Goal: Transaction & Acquisition: Obtain resource

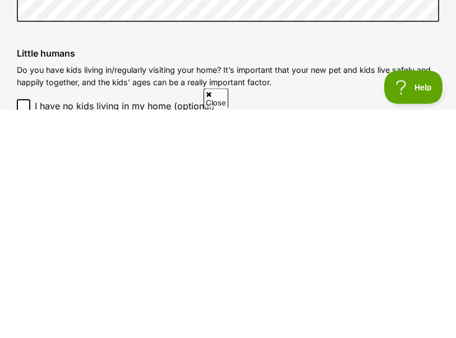
click at [422, 277] on label "Little humans" at bounding box center [228, 282] width 422 height 10
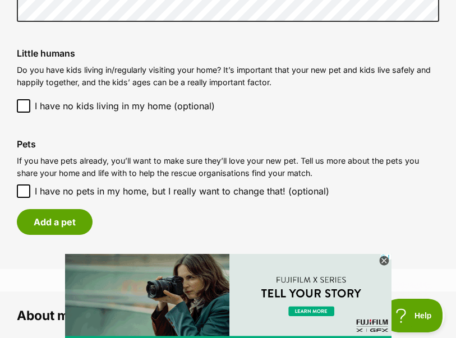
click at [11, 187] on div "Pets If you have pets already, you’ll want to make sure they’ll love your new p…" at bounding box center [228, 187] width 440 height 114
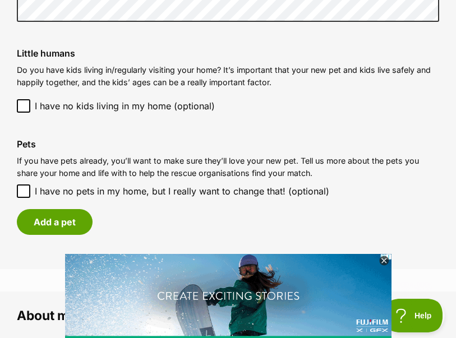
click at [14, 183] on div "Pets If you have pets already, you’ll want to make sure they’ll love your new p…" at bounding box center [228, 187] width 440 height 114
click at [18, 184] on input "I have no pets in my home, but I really want to change that! (optional)" at bounding box center [23, 190] width 13 height 13
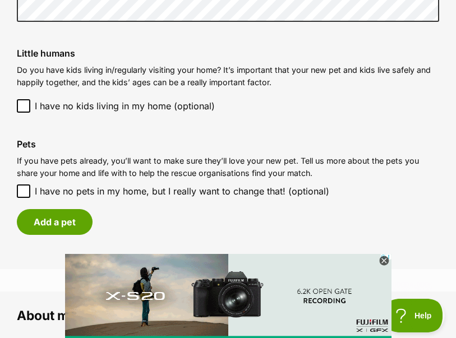
checkbox input "true"
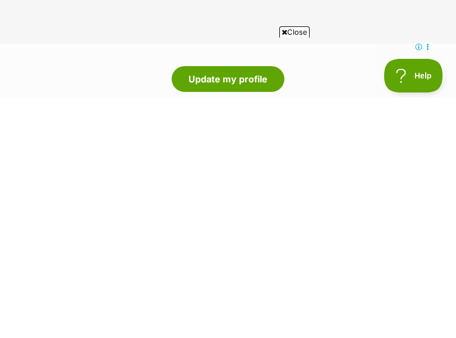
scroll to position [1223, 0]
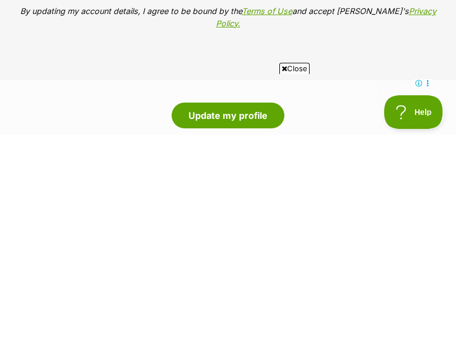
click at [228, 306] on button "Update my profile" at bounding box center [228, 319] width 113 height 26
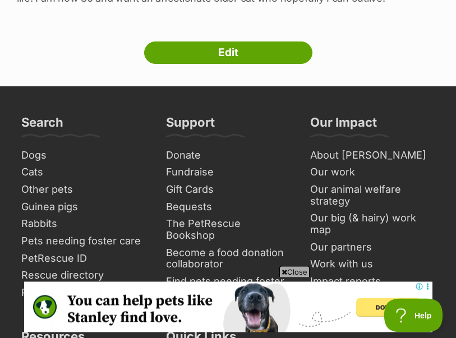
scroll to position [516, 0]
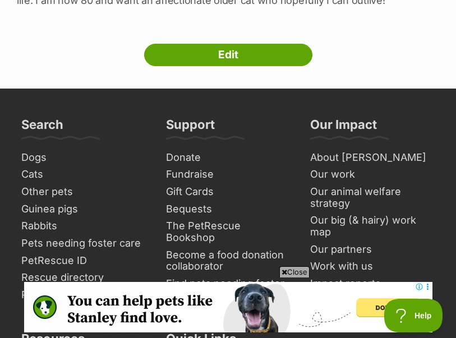
click at [24, 174] on link "Cats" at bounding box center [83, 174] width 133 height 17
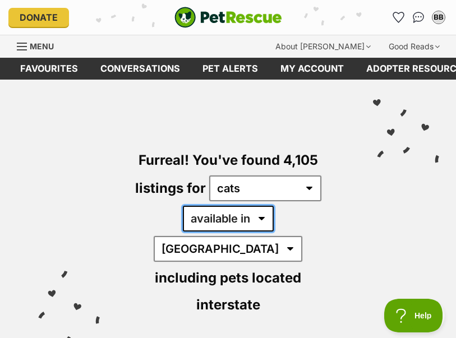
click at [225, 221] on select "available in located in" at bounding box center [228, 219] width 91 height 26
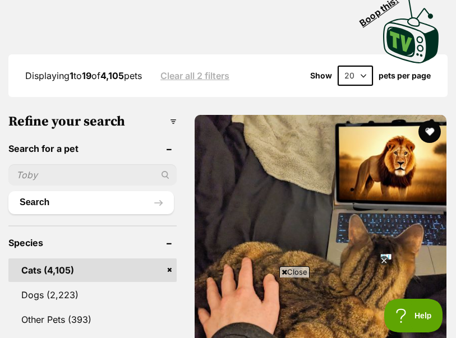
scroll to position [362, 0]
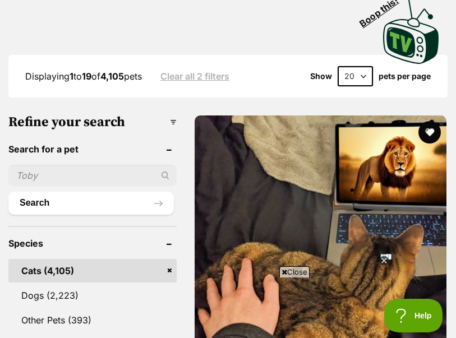
click at [47, 114] on h3 "Refine your search" at bounding box center [92, 122] width 168 height 16
click at [23, 192] on button "Search" at bounding box center [90, 203] width 165 height 22
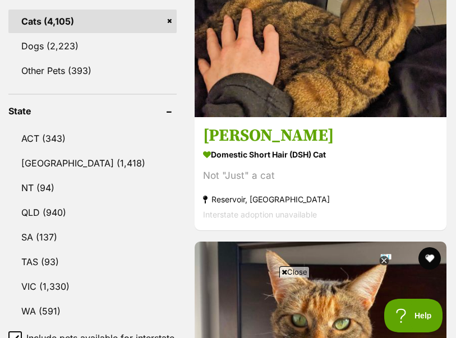
scroll to position [611, 0]
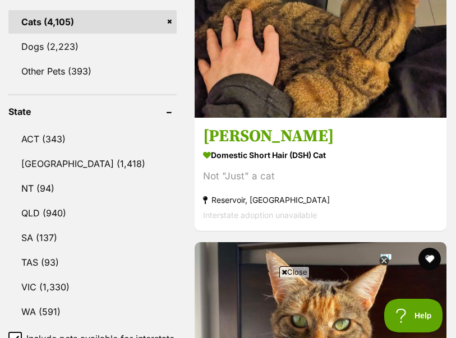
click at [24, 152] on link "NSW (1,418)" at bounding box center [92, 164] width 168 height 24
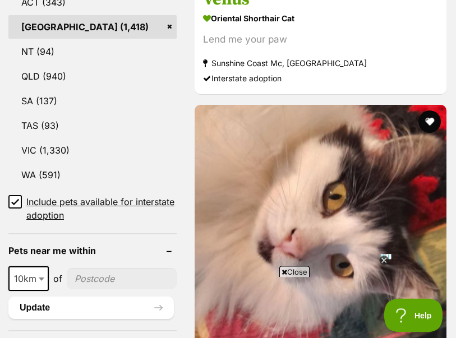
scroll to position [751, 0]
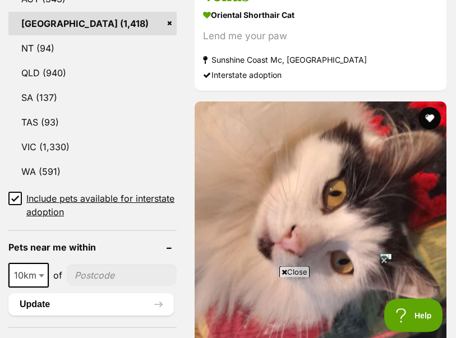
click at [9, 192] on input "Include pets available for interstate adoption" at bounding box center [14, 198] width 13 height 13
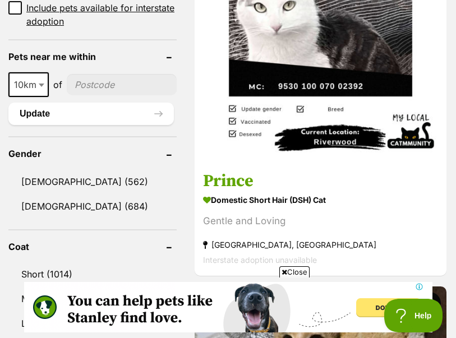
scroll to position [889, 0]
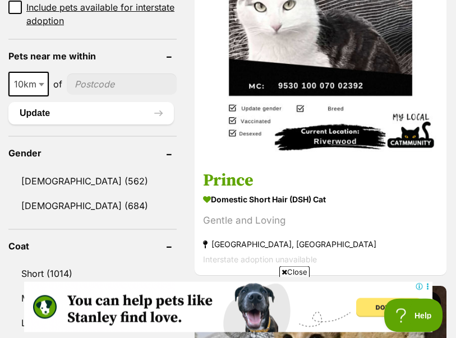
click at [15, 72] on span "10km" at bounding box center [28, 84] width 40 height 25
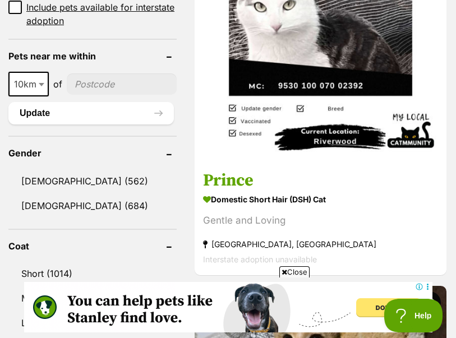
click at [19, 102] on button "Update" at bounding box center [90, 113] width 165 height 22
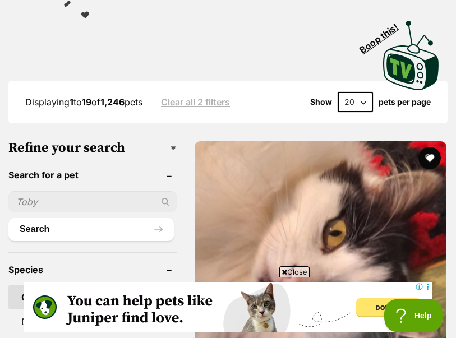
scroll to position [281, 0]
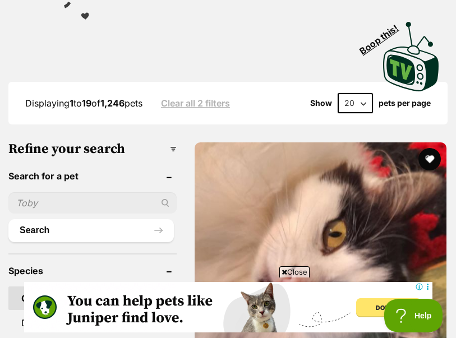
click at [21, 192] on input "text" at bounding box center [92, 202] width 168 height 21
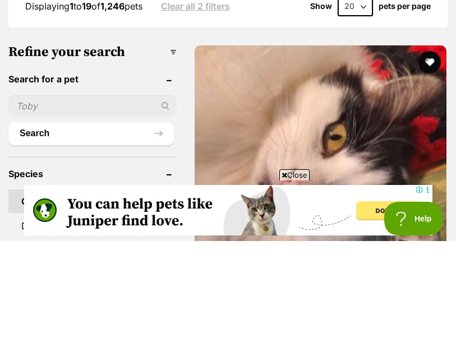
click at [12, 171] on header "Search for a pet" at bounding box center [92, 176] width 168 height 10
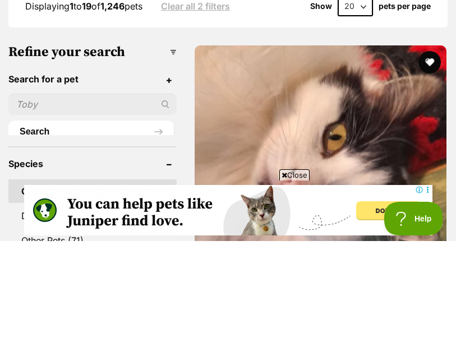
scroll to position [378, 0]
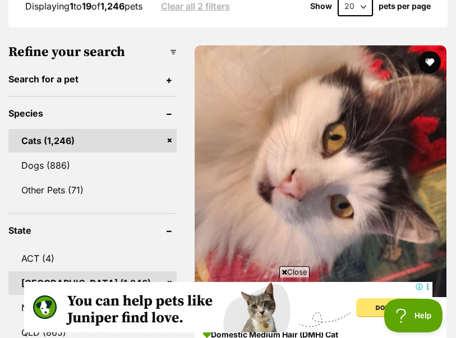
click at [14, 74] on header "Search for a pet" at bounding box center [92, 79] width 168 height 10
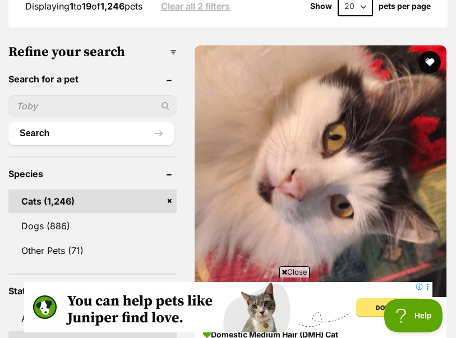
click at [19, 74] on header "Search for a pet" at bounding box center [92, 79] width 168 height 10
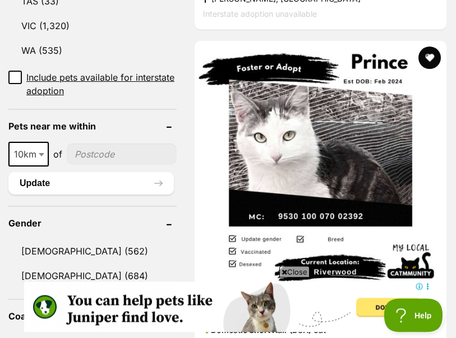
scroll to position [762, 0]
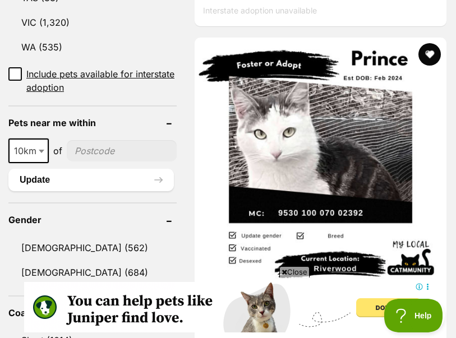
click at [80, 140] on input"] "postcode" at bounding box center [122, 150] width 110 height 21
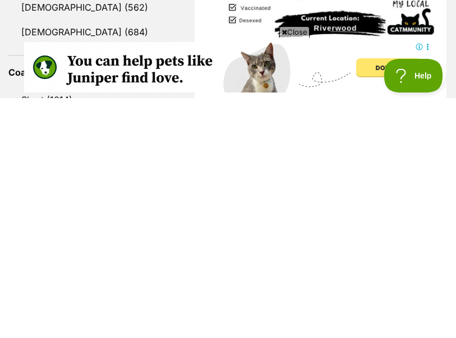
scroll to position [1002, 0]
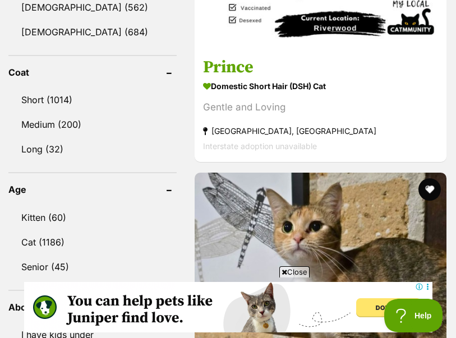
type input"] "2021"
click at [61, 88] on link "Short (1014)" at bounding box center [92, 100] width 168 height 24
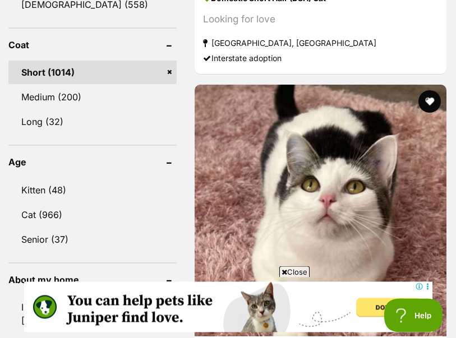
scroll to position [1117, 0]
click at [52, 228] on link "Senior (37)" at bounding box center [92, 240] width 168 height 24
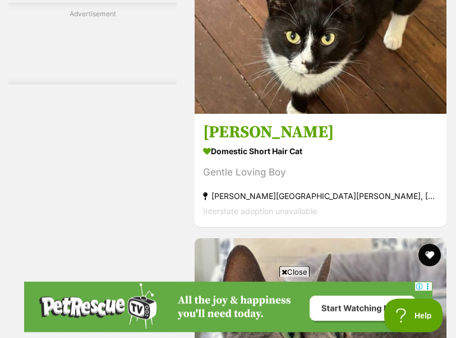
scroll to position [2997, 0]
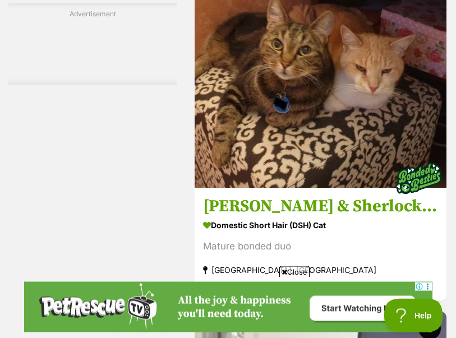
scroll to position [7016, 0]
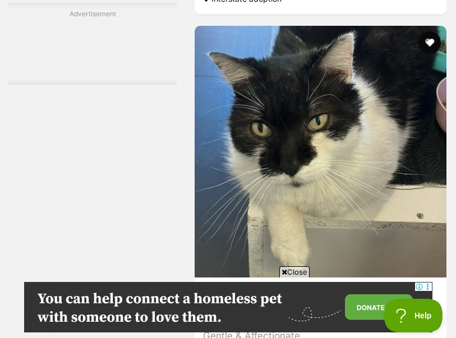
scroll to position [7678, 0]
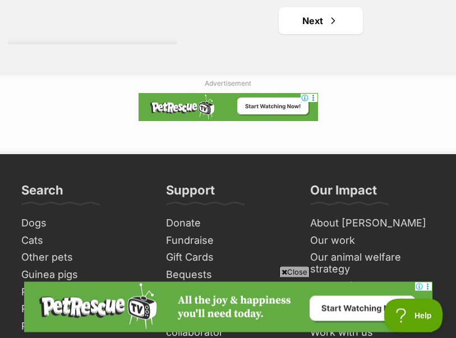
scroll to position [8074, 0]
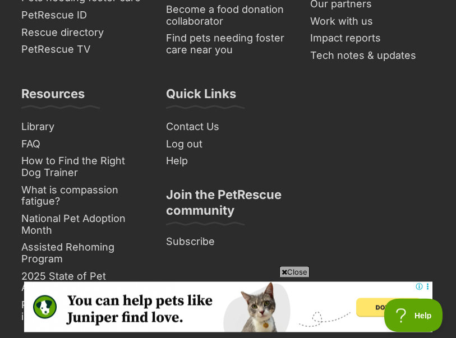
scroll to position [8382, 0]
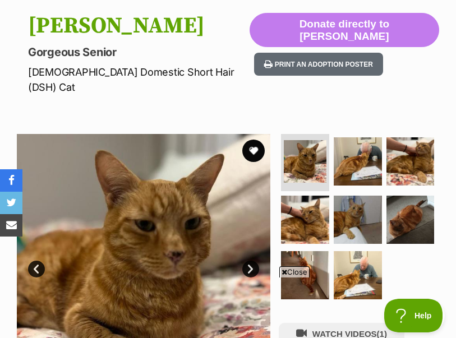
click at [253, 261] on link "Next" at bounding box center [250, 269] width 17 height 17
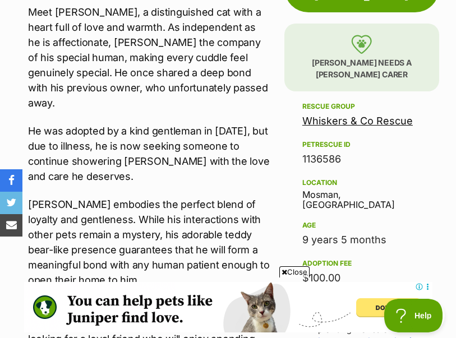
click at [116, 250] on p "Sir Richard embodies the perfect blend of loyalty and gentleness. While his int…" at bounding box center [149, 242] width 242 height 91
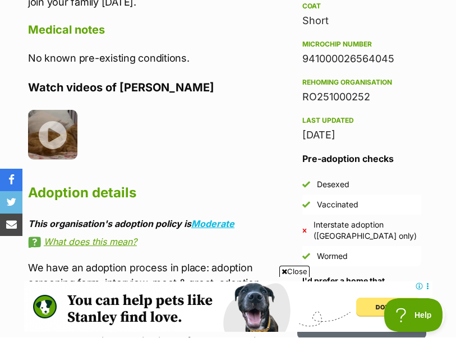
scroll to position [939, 0]
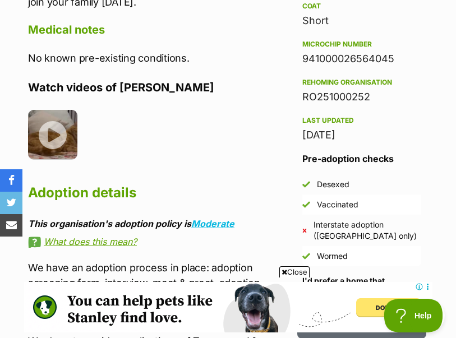
click at [60, 121] on img at bounding box center [52, 134] width 49 height 49
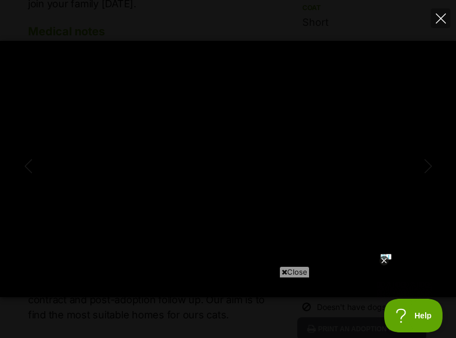
scroll to position [0, 0]
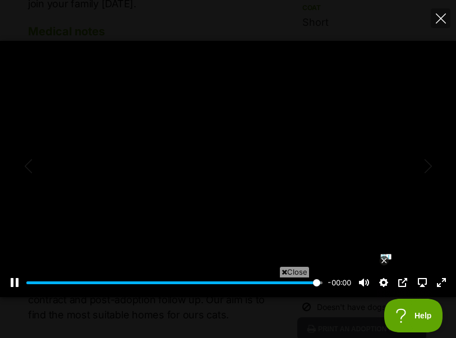
type input "100"
click at [442, 25] on button "Close" at bounding box center [441, 18] width 20 height 20
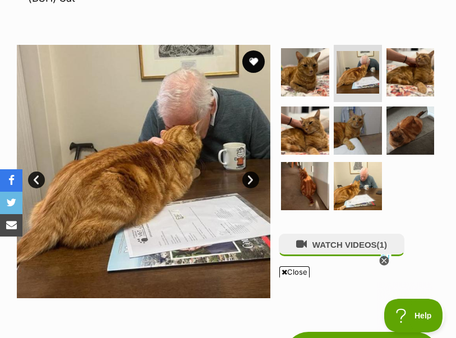
scroll to position [204, 0]
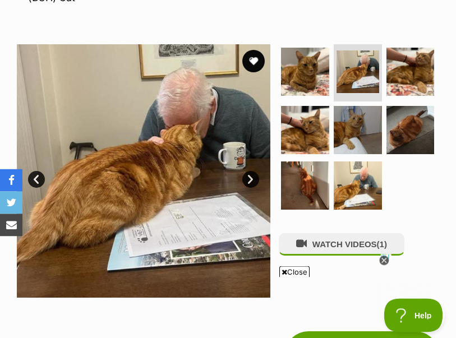
click at [256, 172] on link "Next" at bounding box center [250, 180] width 17 height 17
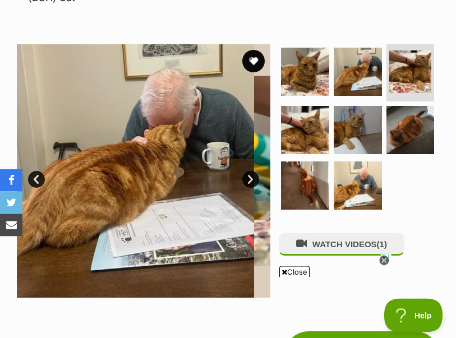
scroll to position [204, 0]
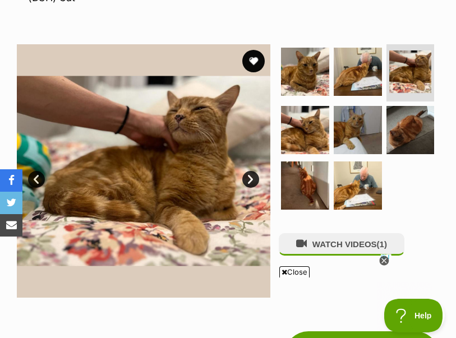
click at [257, 171] on link "Next" at bounding box center [250, 179] width 17 height 17
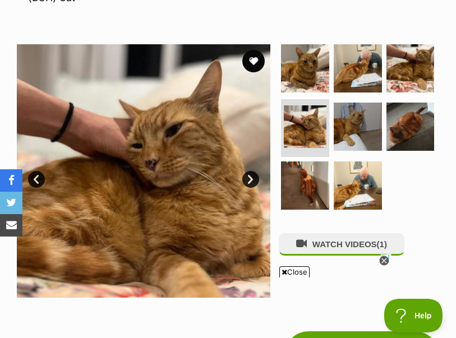
click at [257, 171] on link "Next" at bounding box center [250, 179] width 17 height 17
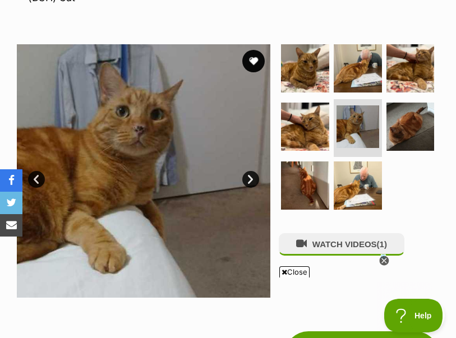
scroll to position [0, 0]
click at [258, 171] on link "Next" at bounding box center [250, 179] width 17 height 17
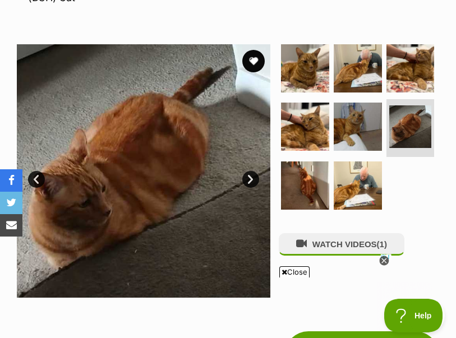
click at [256, 171] on link "Next" at bounding box center [250, 179] width 17 height 17
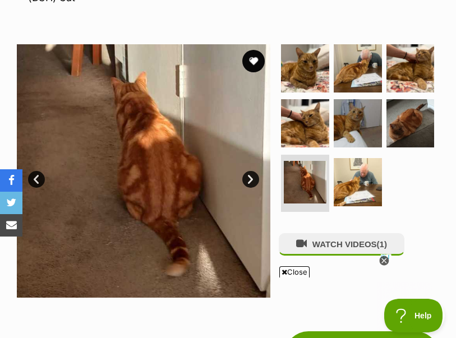
click at [255, 171] on link "Next" at bounding box center [250, 179] width 17 height 17
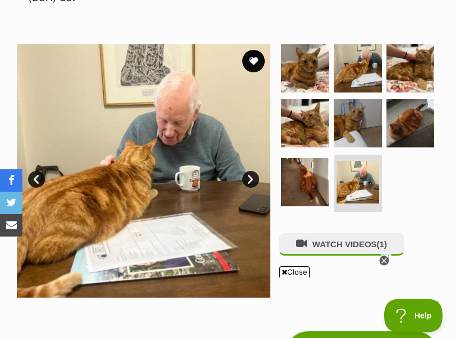
click at [258, 171] on link "Next" at bounding box center [250, 179] width 17 height 17
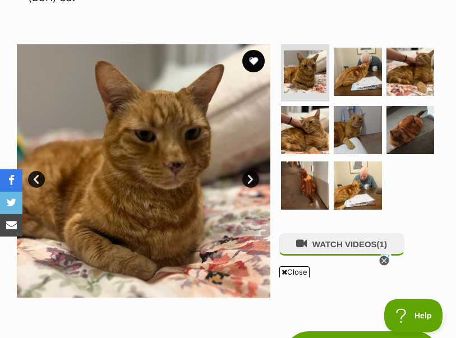
click at [257, 50] on button "favourite" at bounding box center [253, 61] width 22 height 22
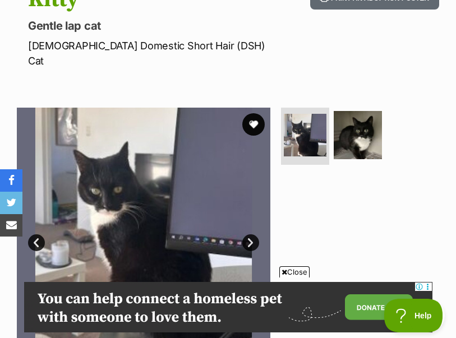
click at [372, 121] on img at bounding box center [358, 135] width 48 height 48
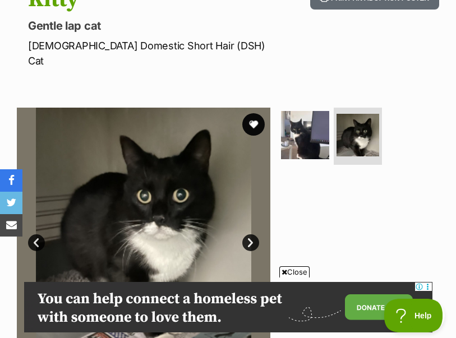
click at [257, 234] on link "Next" at bounding box center [250, 242] width 17 height 17
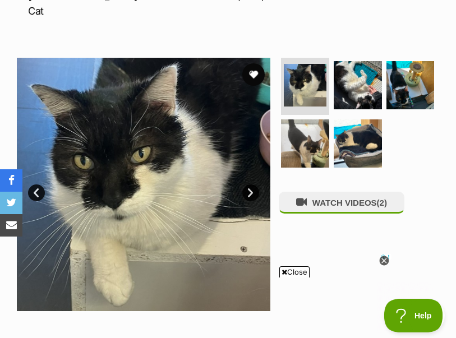
scroll to position [198, 0]
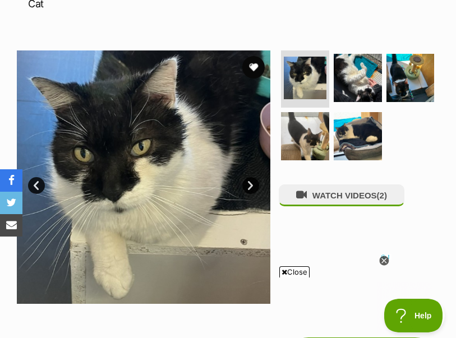
click at [256, 177] on link "Next" at bounding box center [250, 185] width 17 height 17
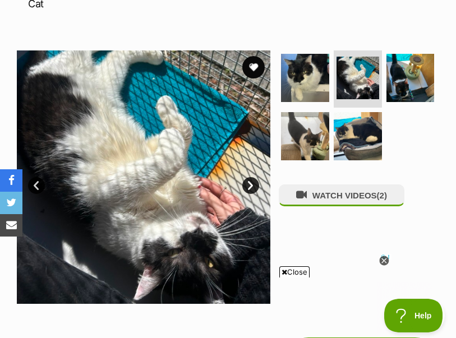
click at [258, 177] on link "Next" at bounding box center [250, 185] width 17 height 17
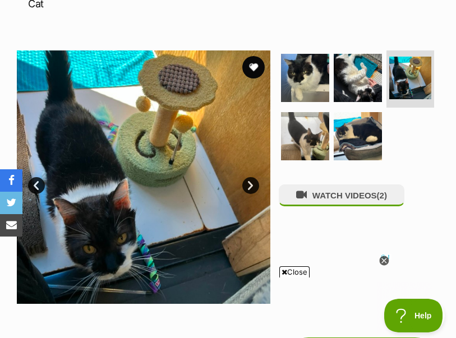
click at [257, 177] on link "Next" at bounding box center [250, 185] width 17 height 17
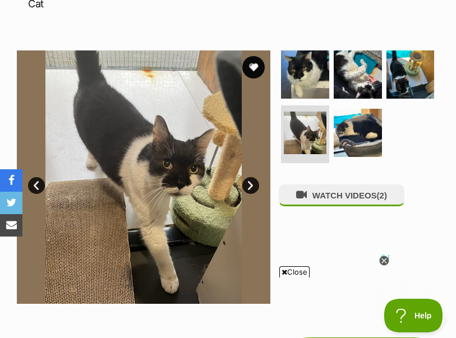
click at [257, 177] on link "Next" at bounding box center [250, 185] width 17 height 17
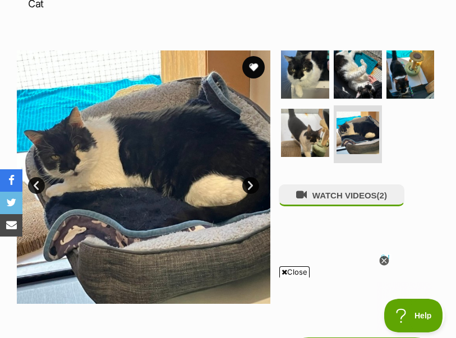
click at [257, 177] on link "Next" at bounding box center [250, 185] width 17 height 17
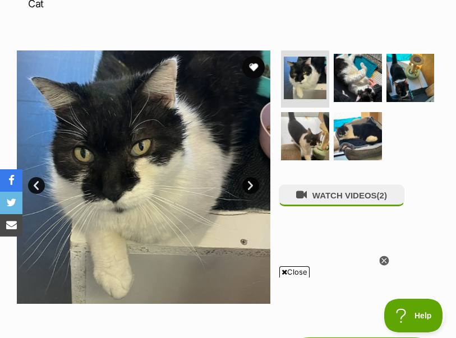
scroll to position [0, 0]
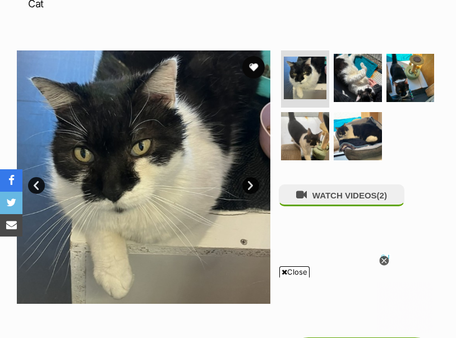
click at [395, 184] on button "WATCH VIDEOS (2)" at bounding box center [342, 195] width 126 height 22
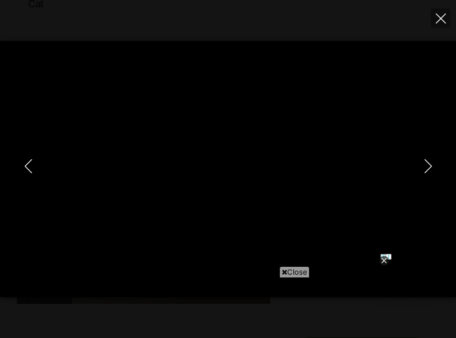
type input "100"
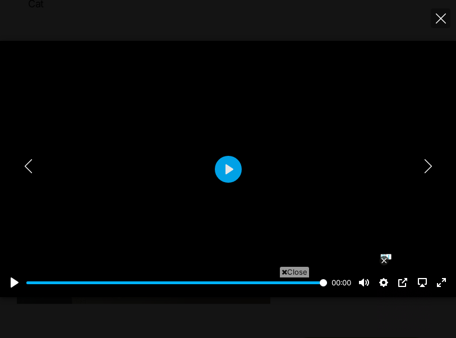
click at [437, 180] on button "Next" at bounding box center [428, 166] width 22 height 28
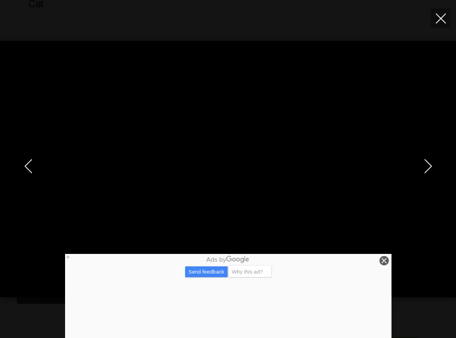
click at [387, 266] on div at bounding box center [384, 261] width 10 height 10
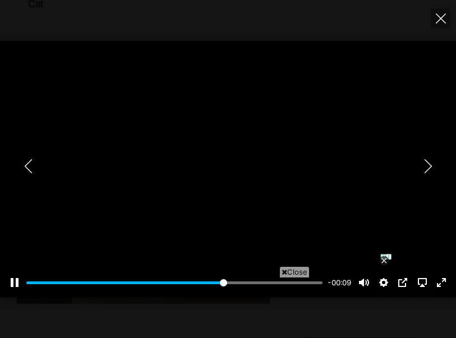
click at [387, 266] on div at bounding box center [384, 261] width 10 height 10
click at [386, 297] on div "Pause Play % buffered 00:00 -00:08 Unmute Mute Disable captions Enable captions…" at bounding box center [226, 275] width 456 height 43
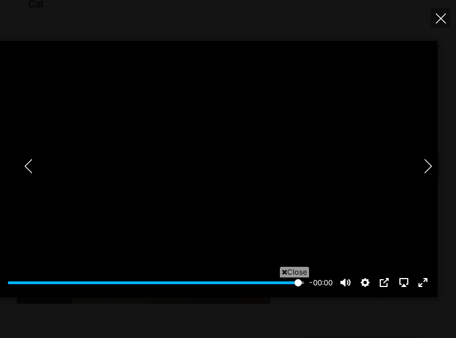
type input "100"
click at [447, 25] on button "Close" at bounding box center [441, 18] width 20 height 20
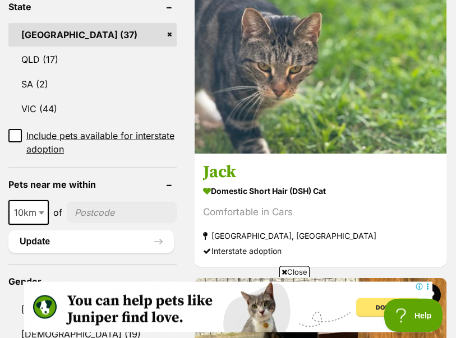
scroll to position [719, 0]
click at [107, 202] on input"] "postcode" at bounding box center [122, 212] width 110 height 21
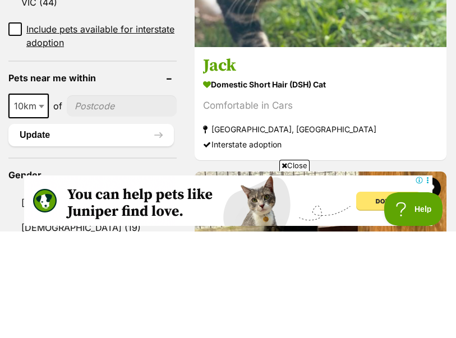
click at [17, 205] on span "10km" at bounding box center [29, 213] width 38 height 16
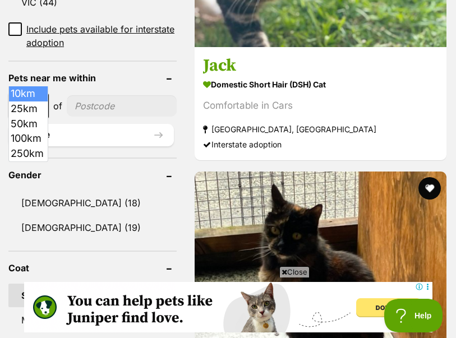
scroll to position [0, 0]
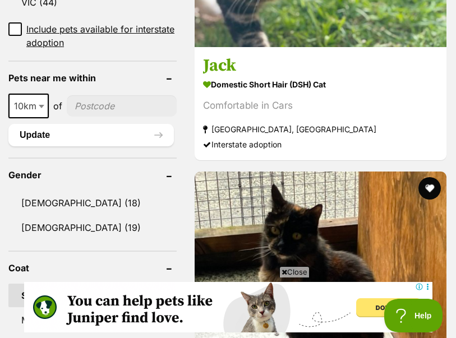
click at [13, 98] on span "10km" at bounding box center [29, 106] width 38 height 16
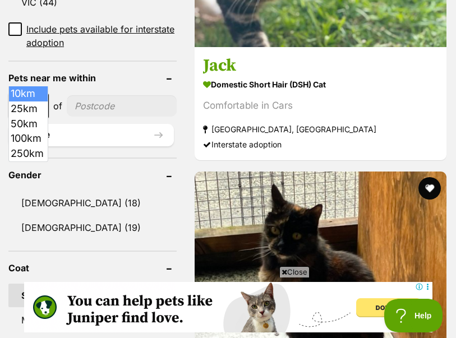
select select "25"
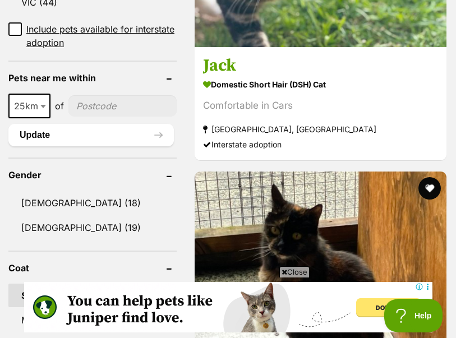
click at [108, 95] on input"] "postcode" at bounding box center [122, 105] width 108 height 21
type input"] "2021"
click at [15, 124] on button "Update" at bounding box center [90, 135] width 165 height 22
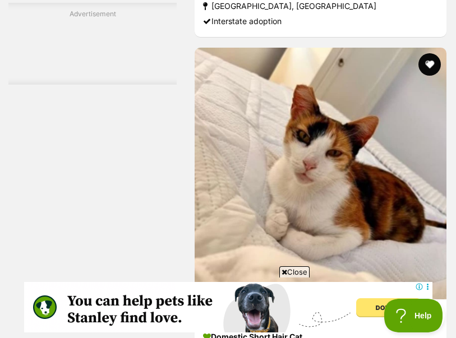
scroll to position [5136, 0]
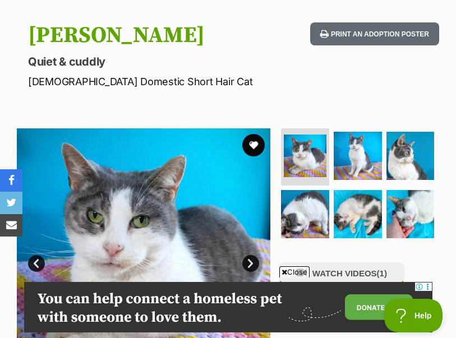
click at [256, 267] on link "Next" at bounding box center [250, 263] width 17 height 17
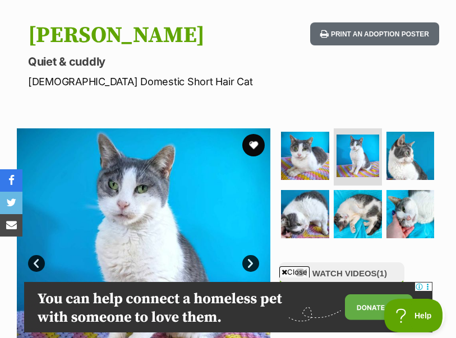
click at [255, 267] on link "Next" at bounding box center [250, 263] width 17 height 17
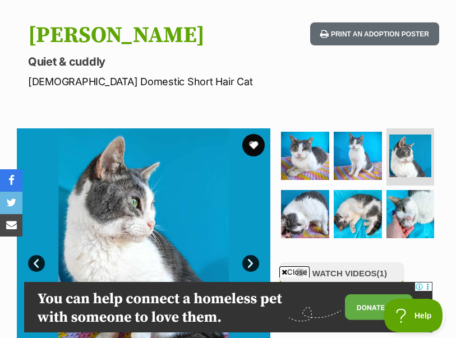
click at [253, 259] on link "Next" at bounding box center [250, 263] width 17 height 17
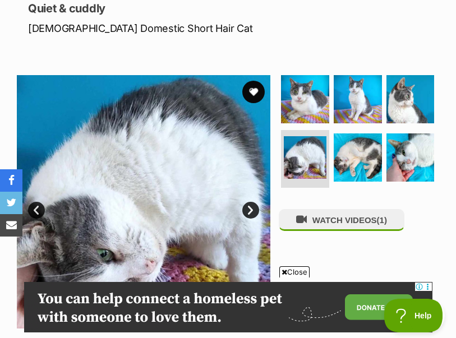
scroll to position [158, 0]
click at [255, 212] on link "Next" at bounding box center [250, 210] width 17 height 17
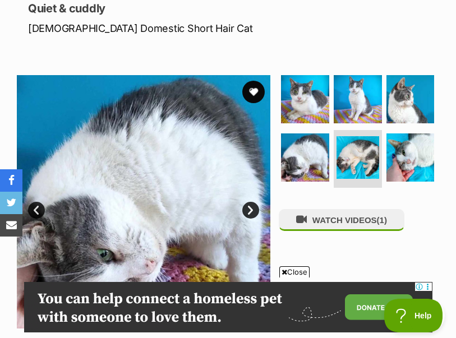
scroll to position [0, 0]
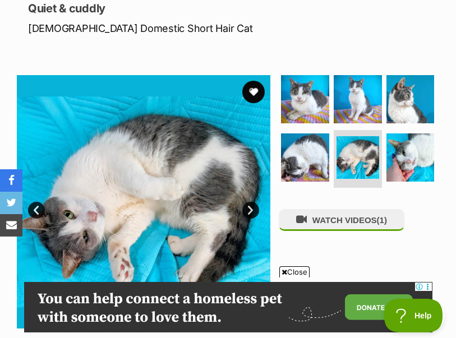
click at [252, 210] on link "Next" at bounding box center [250, 210] width 17 height 17
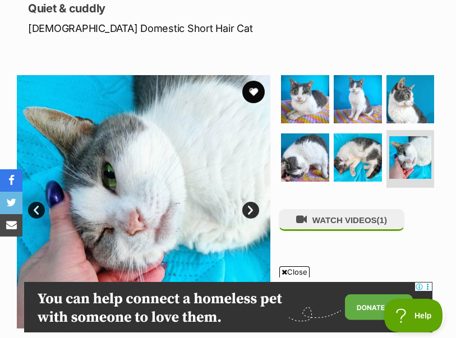
click at [257, 211] on link "Next" at bounding box center [250, 210] width 17 height 17
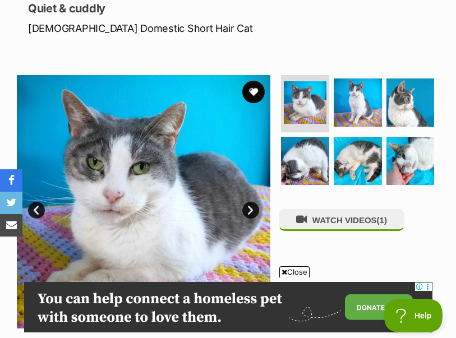
click at [361, 219] on button "WATCH VIDEOS (1)" at bounding box center [342, 220] width 126 height 22
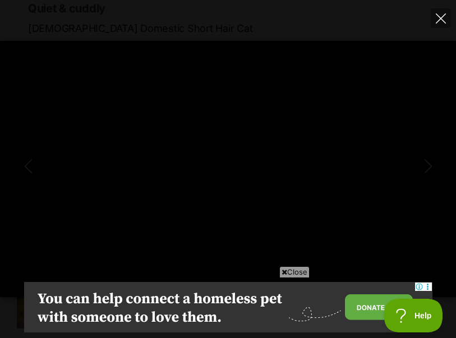
click at [442, 19] on icon "Close" at bounding box center [441, 18] width 10 height 10
type input "72.23"
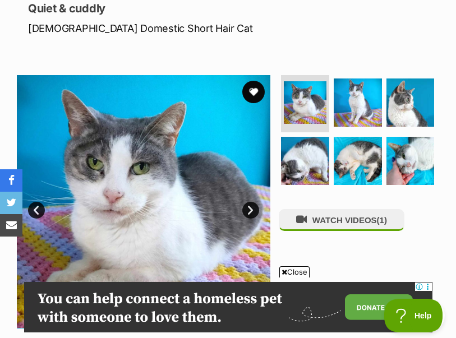
click at [258, 89] on button "favourite" at bounding box center [253, 92] width 22 height 22
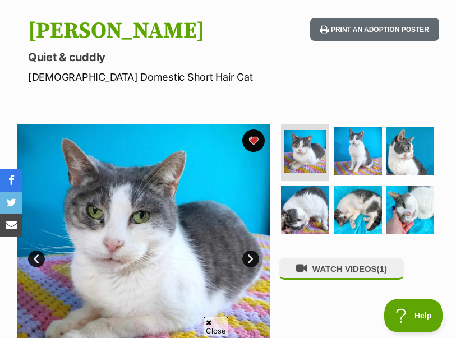
scroll to position [110, 0]
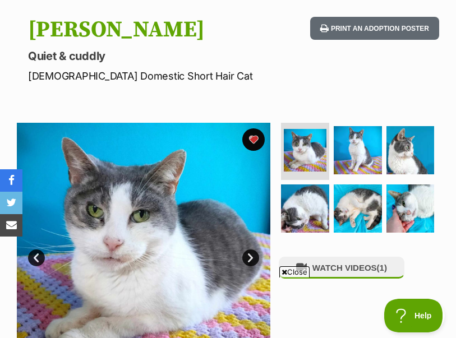
click at [262, 133] on button "favourite" at bounding box center [253, 139] width 22 height 22
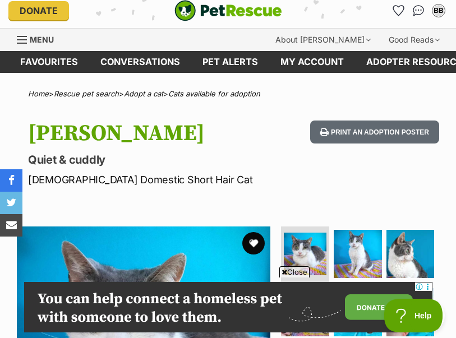
scroll to position [0, 0]
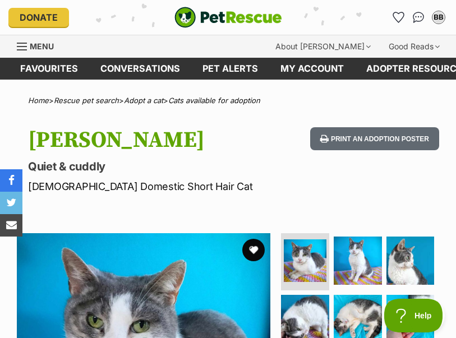
click at [55, 72] on link "Favourites" at bounding box center [49, 69] width 80 height 22
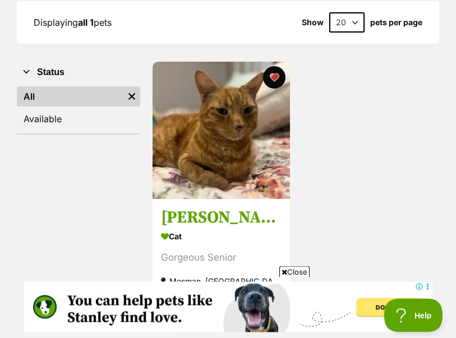
scroll to position [168, 0]
click at [223, 223] on h3 "Sir Richard" at bounding box center [221, 217] width 121 height 21
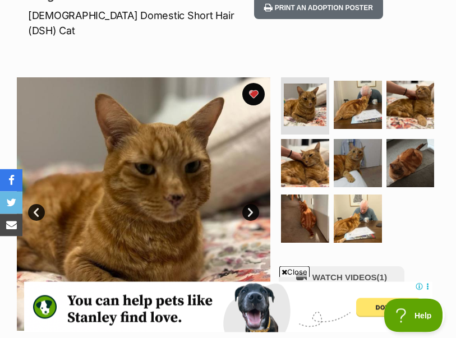
scroll to position [172, 0]
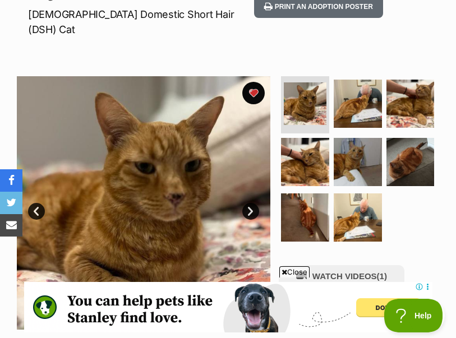
click at [257, 203] on link "Next" at bounding box center [250, 211] width 17 height 17
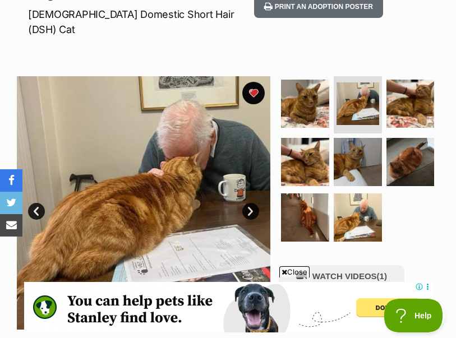
click at [251, 203] on link "Next" at bounding box center [250, 211] width 17 height 17
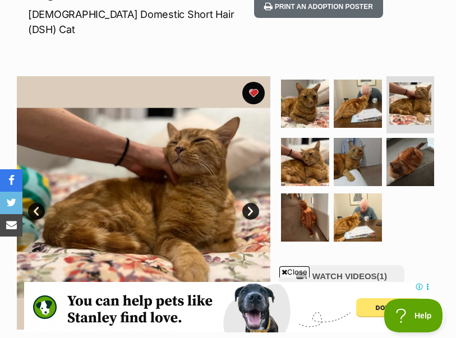
scroll to position [0, 0]
click at [252, 203] on link "Next" at bounding box center [250, 211] width 17 height 17
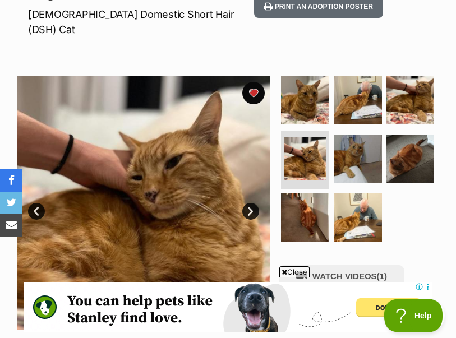
click at [256, 203] on link "Next" at bounding box center [250, 211] width 17 height 17
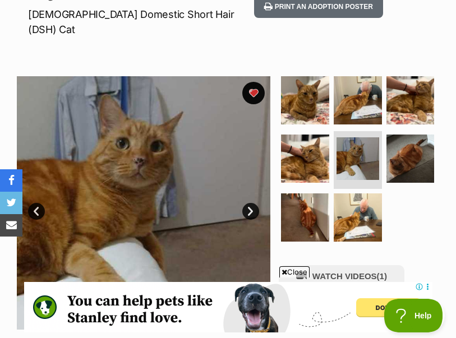
click at [248, 203] on link "Next" at bounding box center [250, 211] width 17 height 17
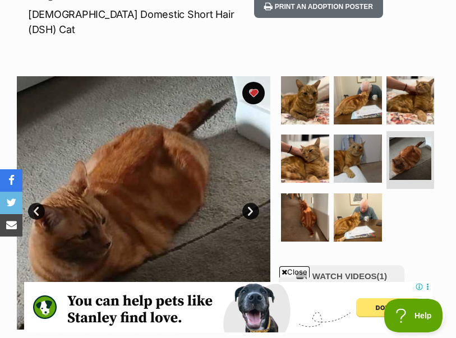
click at [253, 203] on link "Next" at bounding box center [250, 211] width 17 height 17
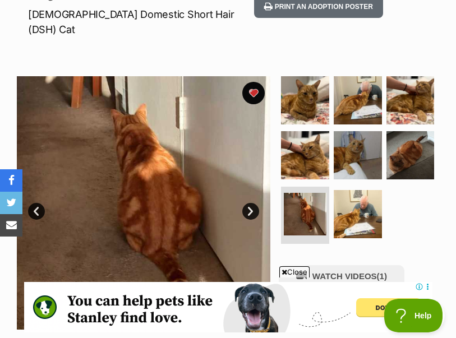
click at [252, 203] on link "Next" at bounding box center [250, 211] width 17 height 17
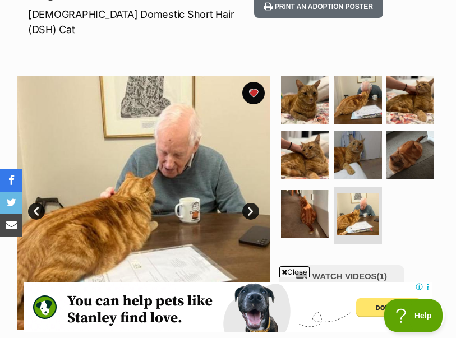
click at [256, 203] on link "Next" at bounding box center [250, 211] width 17 height 17
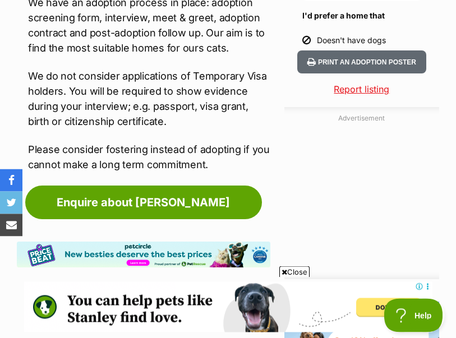
scroll to position [1213, 0]
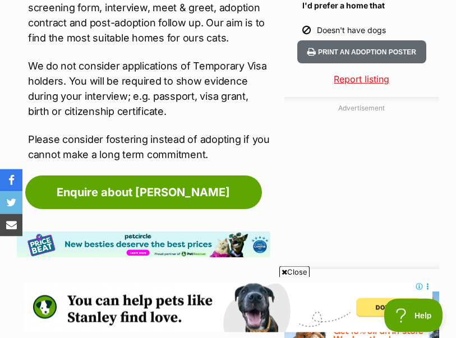
click at [145, 182] on link "Enquire about Sir Richard" at bounding box center [143, 193] width 237 height 34
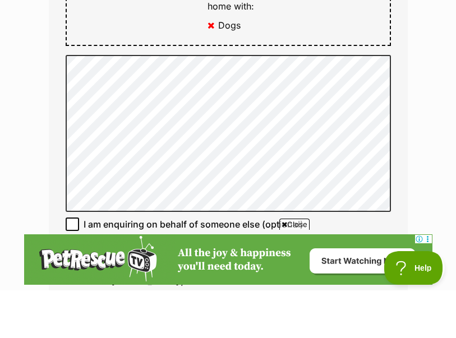
scroll to position [734, 0]
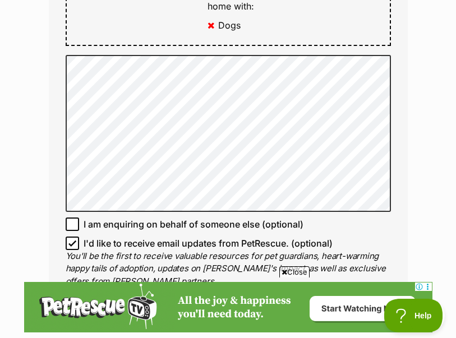
click at [428, 211] on div "Enquire about Sir Richard Full name Brenda Bristow Email We require this to be …" at bounding box center [228, 98] width 456 height 1461
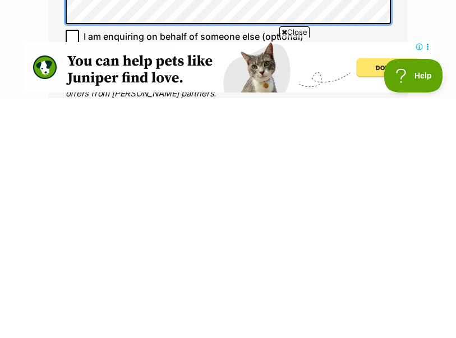
scroll to position [683, 0]
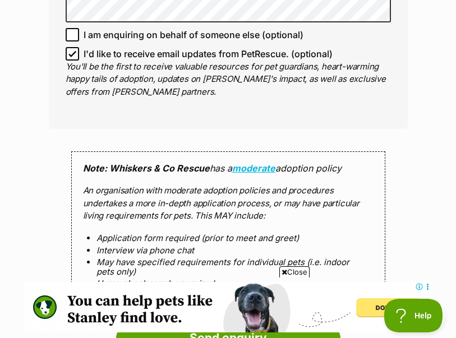
scroll to position [0, 0]
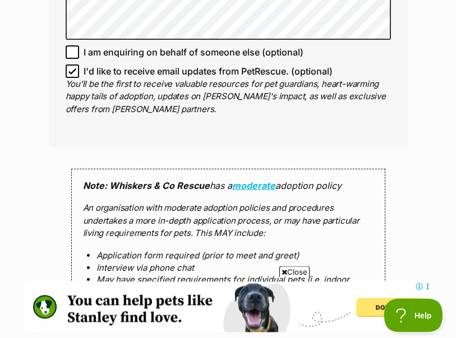
scroll to position [905, 0]
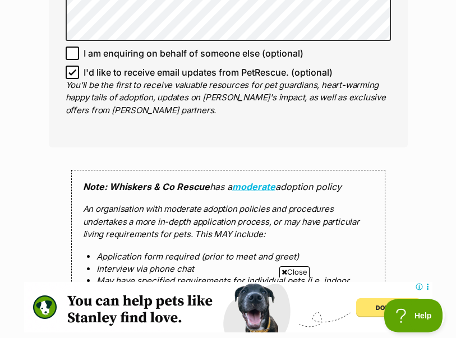
click at [66, 66] on input "I'd like to receive email updates from PetRescue. (optional)" at bounding box center [72, 72] width 13 height 13
checkbox input "false"
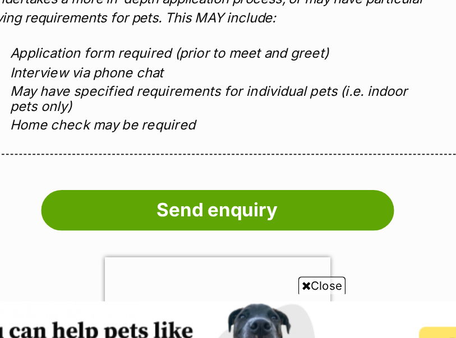
scroll to position [1042, 0]
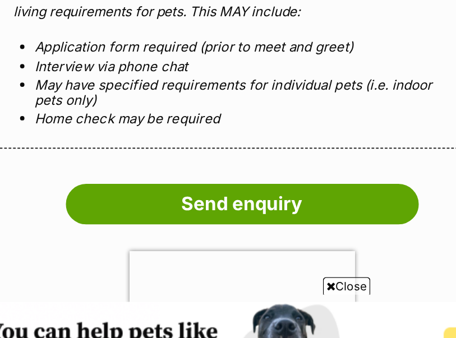
click at [159, 207] on input "Send enquiry" at bounding box center [228, 220] width 224 height 26
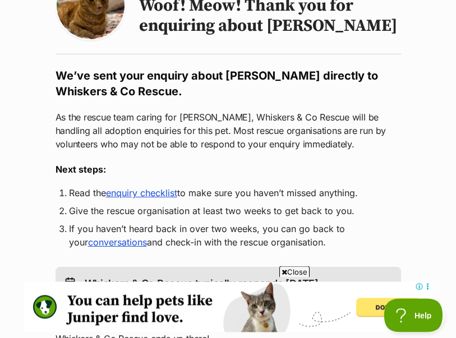
scroll to position [135, 0]
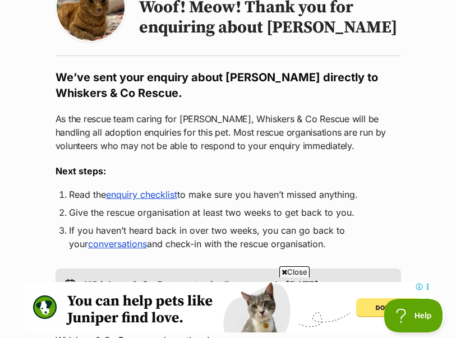
click at [151, 198] on link "enquiry checklist" at bounding box center [141, 194] width 71 height 11
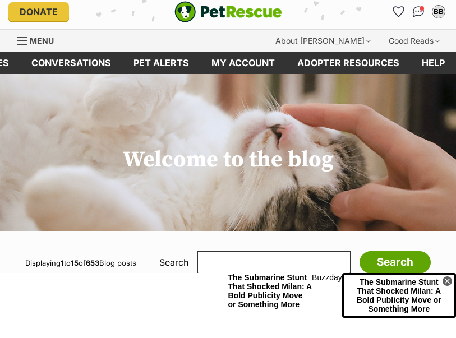
scroll to position [0, 68]
click at [347, 72] on link "Adopter resources" at bounding box center [349, 63] width 124 height 22
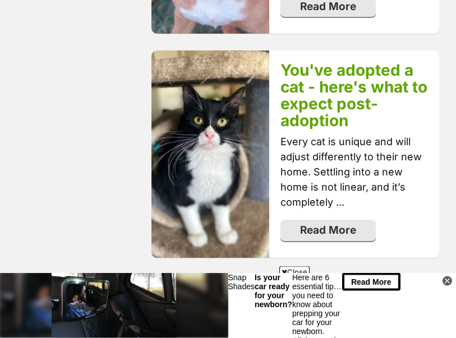
scroll to position [1191, 0]
click at [348, 220] on link "Read More" at bounding box center [327, 230] width 95 height 21
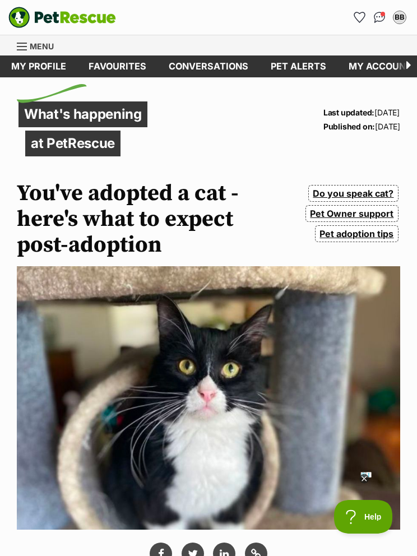
click at [405, 24] on button "BB" at bounding box center [400, 17] width 18 height 18
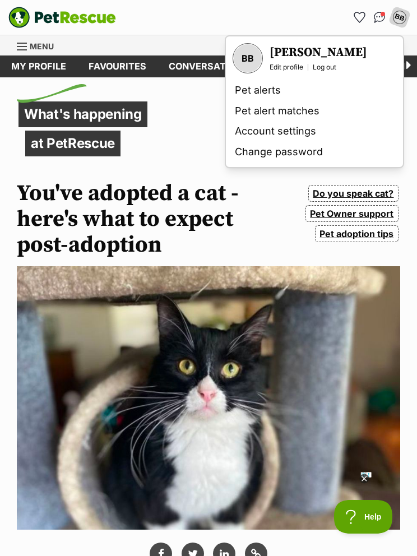
click at [343, 68] on div "Edit profile Log out" at bounding box center [319, 67] width 98 height 9
click at [308, 59] on h3 "[PERSON_NAME]" at bounding box center [319, 53] width 98 height 16
